Goal: Task Accomplishment & Management: Manage account settings

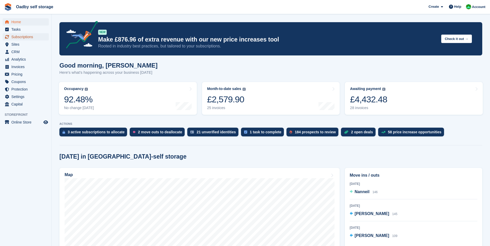
click at [28, 37] on span "Subscriptions" at bounding box center [26, 36] width 31 height 7
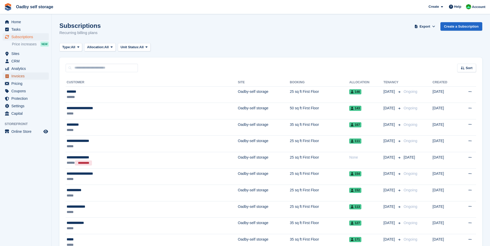
click at [21, 74] on span "Invoices" at bounding box center [26, 76] width 31 height 7
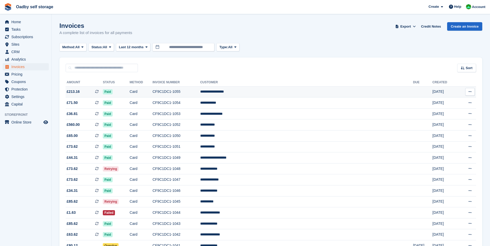
click at [469, 92] on icon at bounding box center [469, 91] width 3 height 3
click at [440, 111] on p "View on Stripe" at bounding box center [449, 109] width 45 height 8
click at [146, 49] on icon at bounding box center [146, 46] width 2 height 3
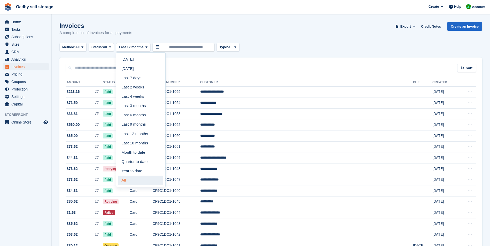
click at [129, 181] on link "All" at bounding box center [140, 180] width 45 height 9
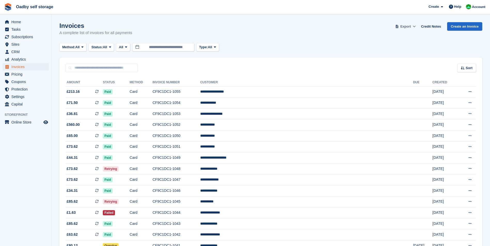
click at [411, 26] on span "Export" at bounding box center [405, 26] width 11 height 5
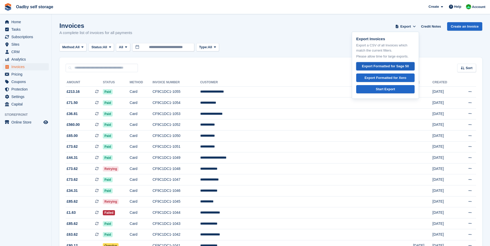
click at [389, 66] on div "Export Formatted for Sage 50" at bounding box center [385, 66] width 47 height 5
click at [306, 30] on div "Invoices A complete list of invoices for all payments Export Export Invoices Ex…" at bounding box center [270, 32] width 423 height 20
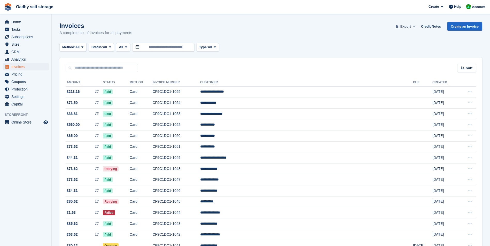
click at [407, 27] on span "Export" at bounding box center [405, 26] width 11 height 5
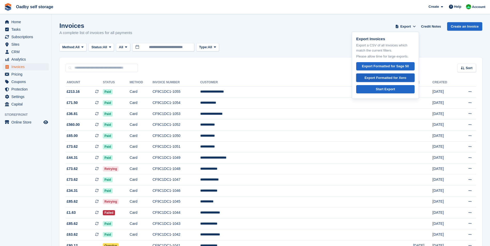
click at [388, 78] on div "Export Formatted for Xero" at bounding box center [385, 77] width 42 height 5
click at [317, 45] on div "Method: All All Bank Transfer Cash Cheque Debit/Credit Card Direct Debit SEPA D…" at bounding box center [270, 47] width 423 height 9
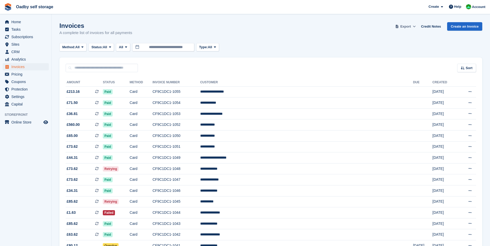
click at [415, 27] on icon at bounding box center [414, 26] width 3 height 3
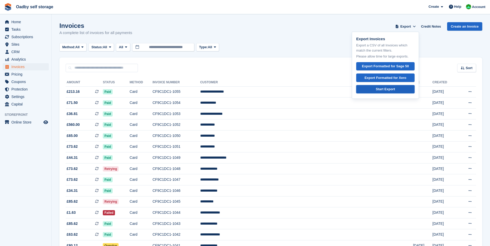
click at [391, 89] on div "Start Export" at bounding box center [385, 89] width 19 height 5
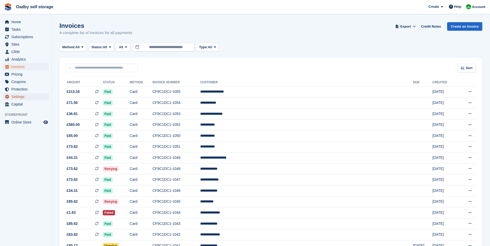
click at [17, 96] on span "Settings" at bounding box center [26, 96] width 31 height 7
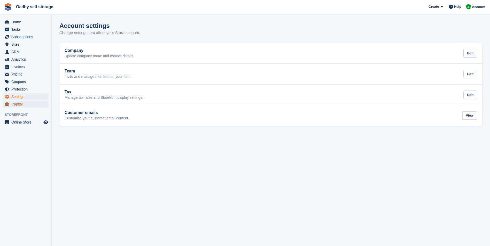
click at [16, 104] on span "Capital" at bounding box center [26, 104] width 31 height 7
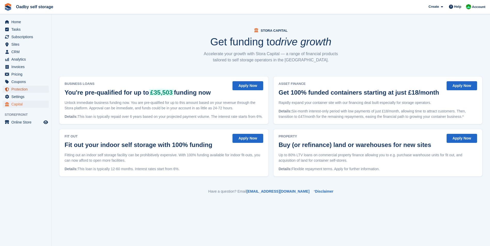
click at [18, 89] on span "Protection" at bounding box center [26, 89] width 31 height 7
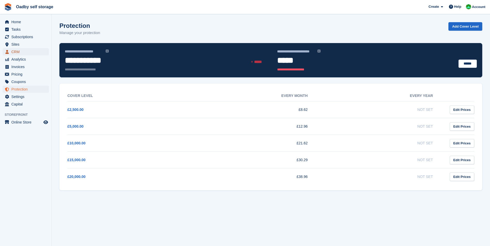
click at [14, 53] on span "CRM" at bounding box center [26, 51] width 31 height 7
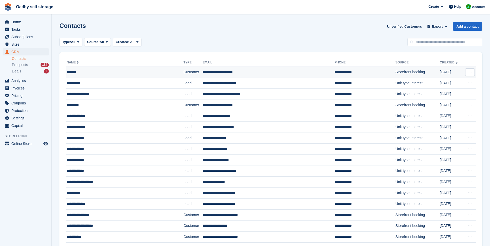
click at [471, 73] on button at bounding box center [470, 72] width 10 height 8
click at [448, 90] on p "View on Stripe" at bounding box center [449, 90] width 45 height 8
